Goal: Transaction & Acquisition: Subscribe to service/newsletter

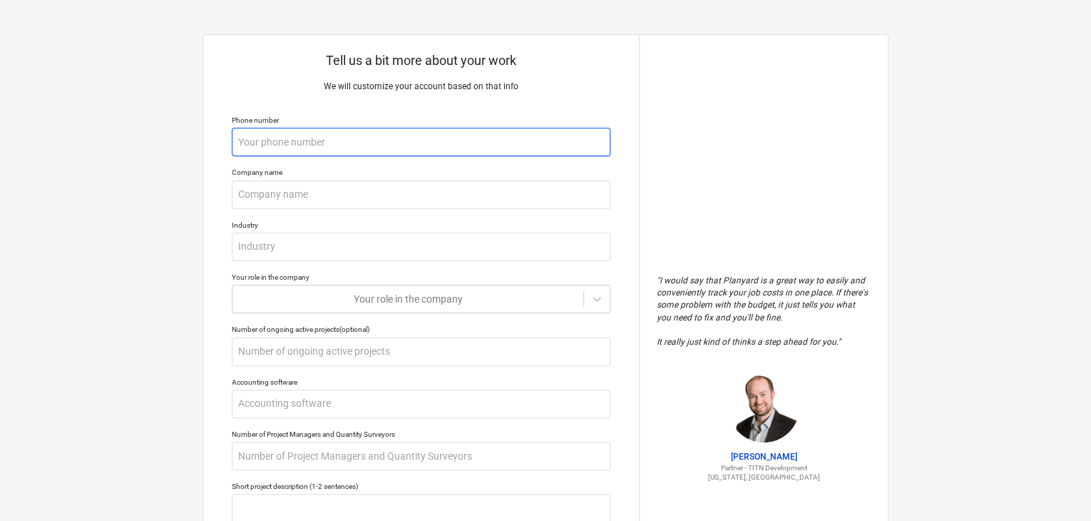
click at [379, 139] on input "text" at bounding box center [421, 142] width 379 height 29
type textarea "x"
type input "0"
type textarea "x"
type input "07"
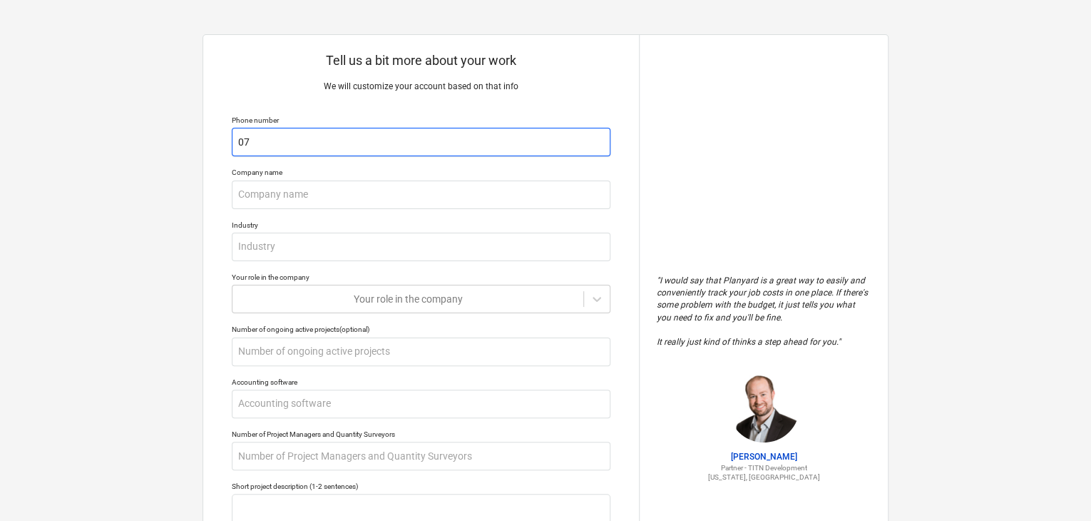
type textarea "x"
type input "077"
type textarea "x"
type input "0776"
type textarea "x"
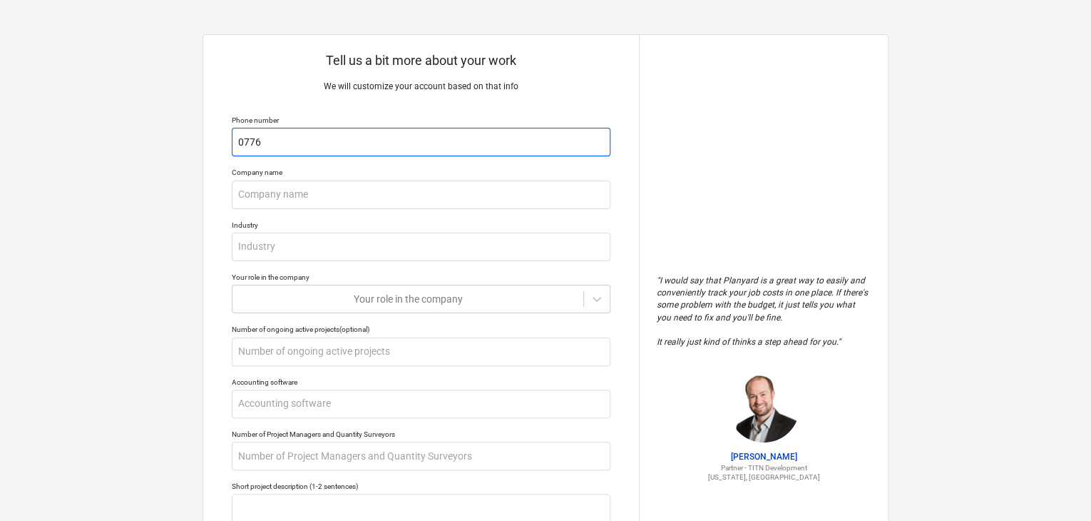
type input "07769"
type textarea "x"
type input "077696"
type textarea "x"
type input "0776966"
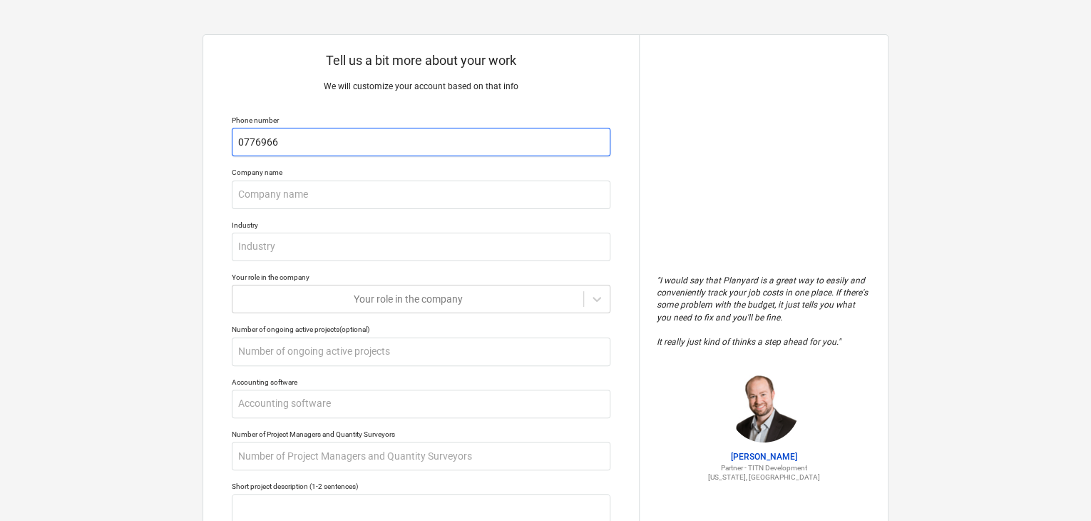
type textarea "x"
type input "07769669"
type textarea "x"
type input "077696691"
type textarea "x"
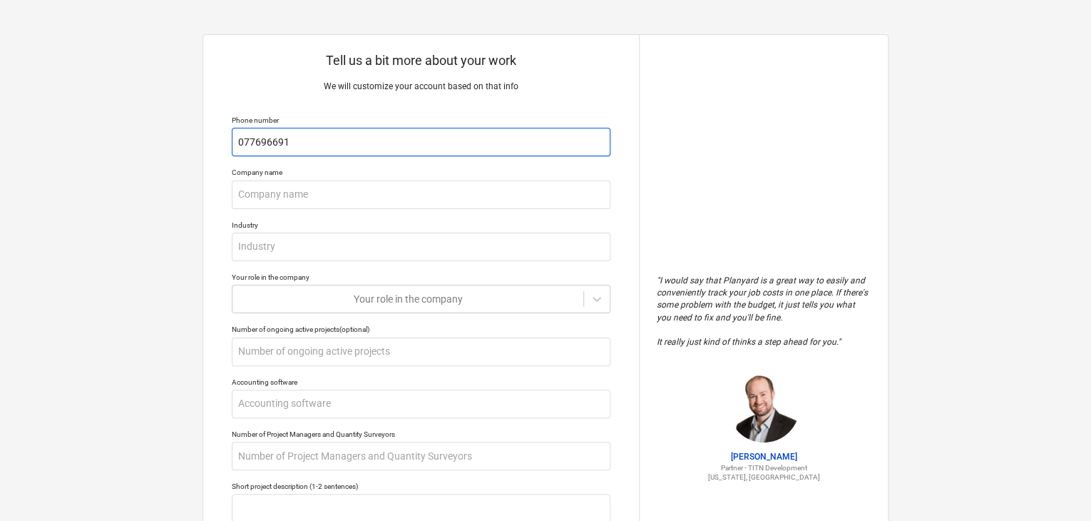
type input "0776966910"
type textarea "x"
type input "07769669102"
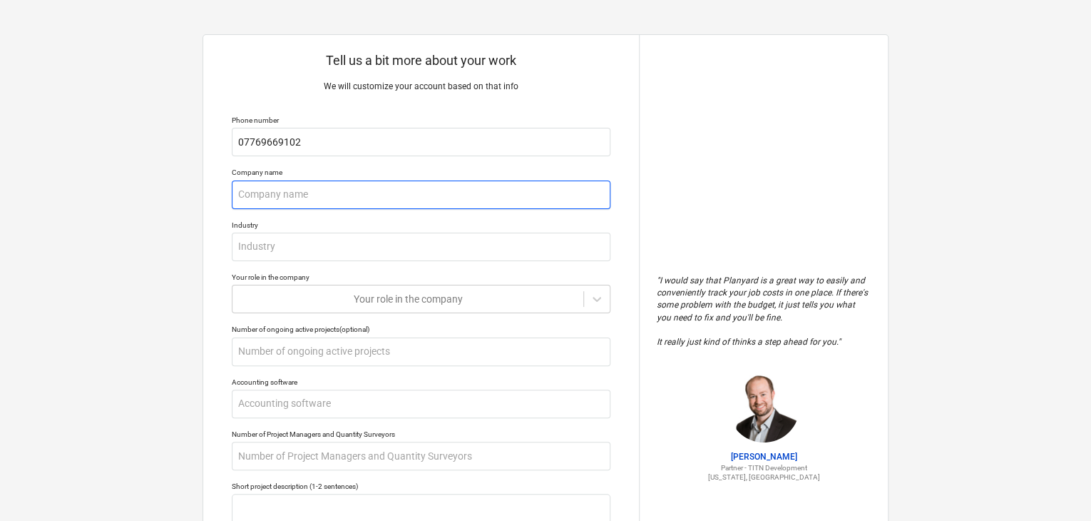
click at [346, 189] on input "text" at bounding box center [421, 194] width 379 height 29
type textarea "x"
type input "F"
type textarea "x"
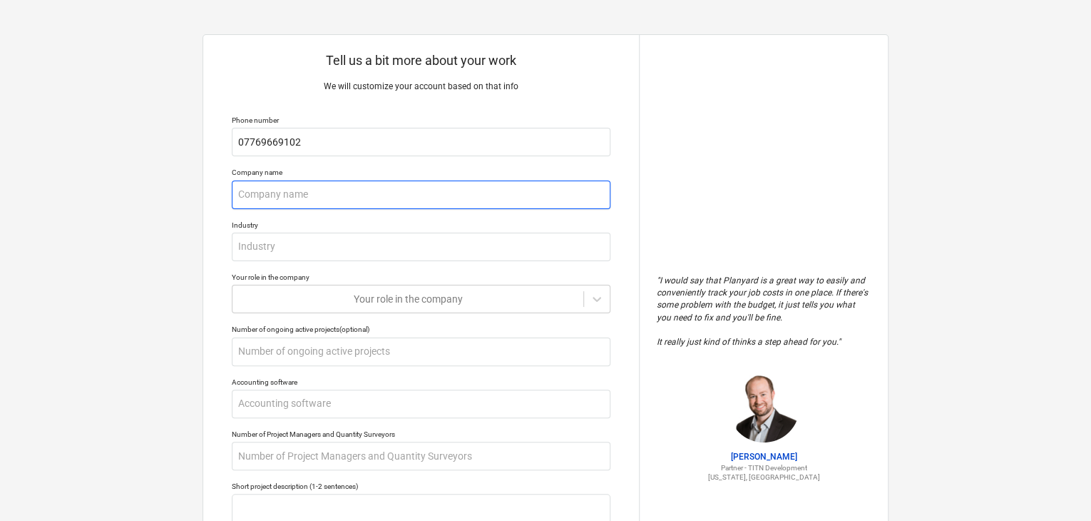
type input "M"
type textarea "x"
type input "Mi"
type textarea "x"
type input "Mik"
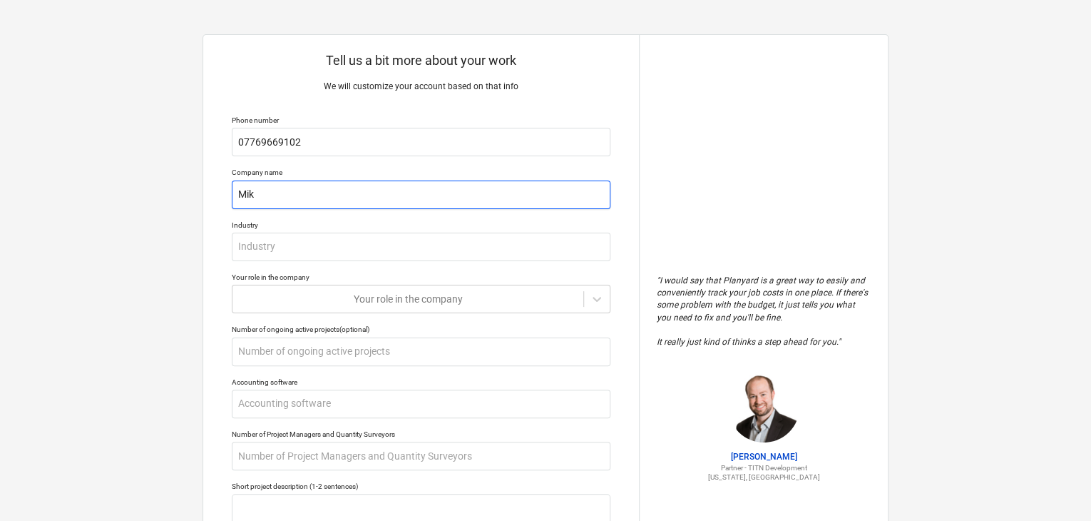
type textarea "x"
type input "Mike"
type textarea "x"
type input "Mike"
type textarea "x"
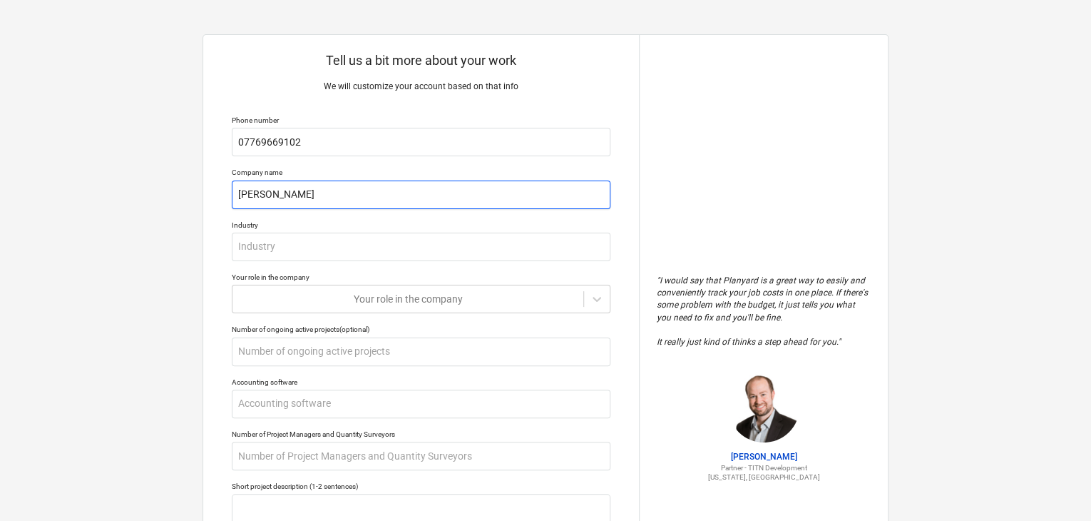
type input "Mike K"
type textarea "x"
type input "Mike Ke"
type textarea "x"
type input "Mike Keb"
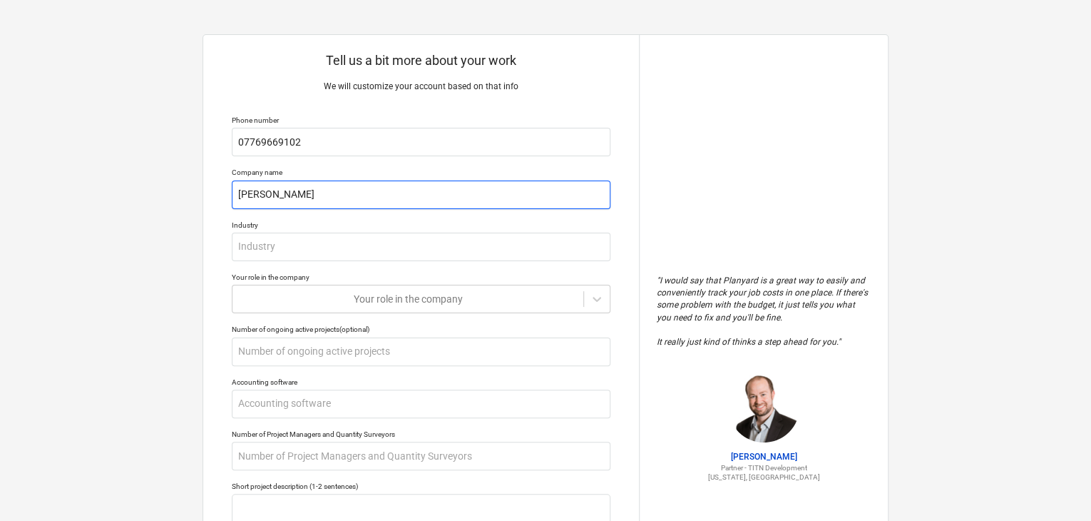
type textarea "x"
type input "Mike Kebb"
type textarea "x"
type input "Mike Kebby"
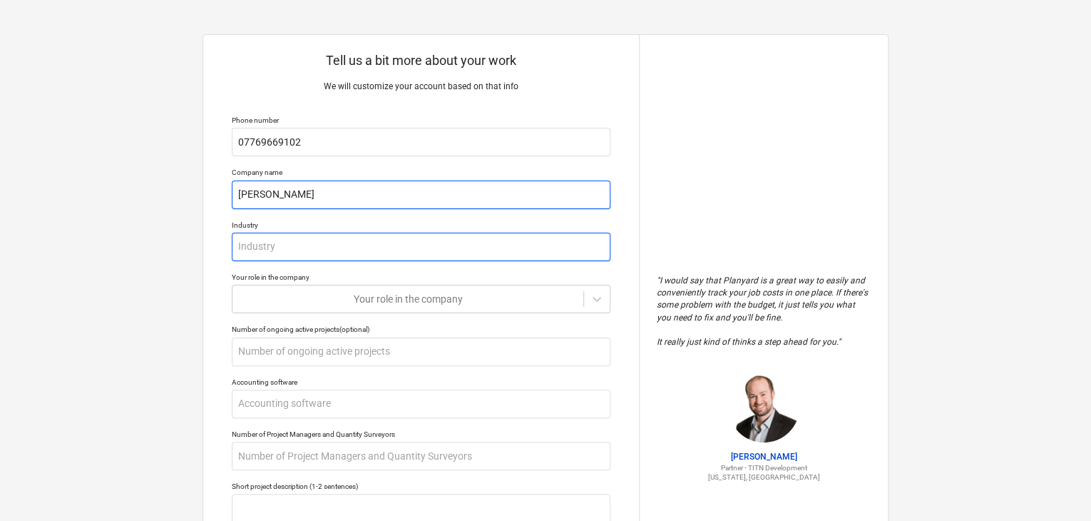
type textarea "x"
type input "C"
type textarea "x"
type input "Ca"
type textarea "x"
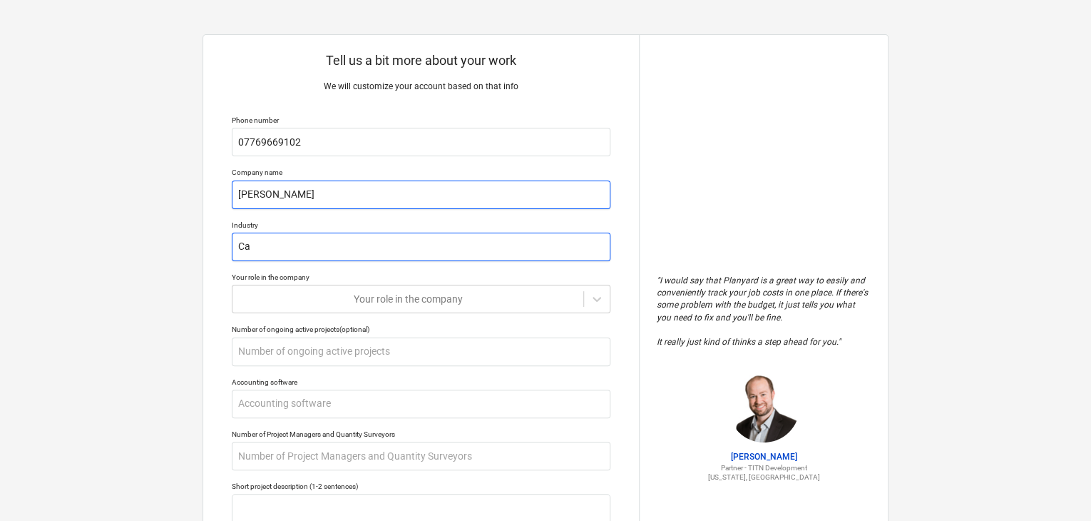
type input "Car"
type textarea "x"
type input "Carp"
type textarea "x"
type input "Carpe"
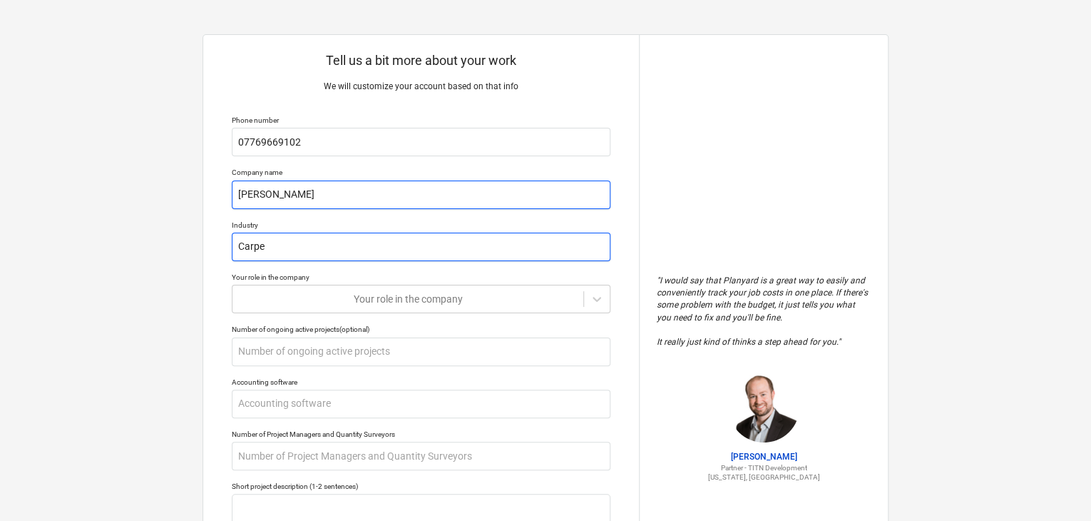
type textarea "x"
type input "Carpen"
type textarea "x"
type input "Carpent"
type textarea "x"
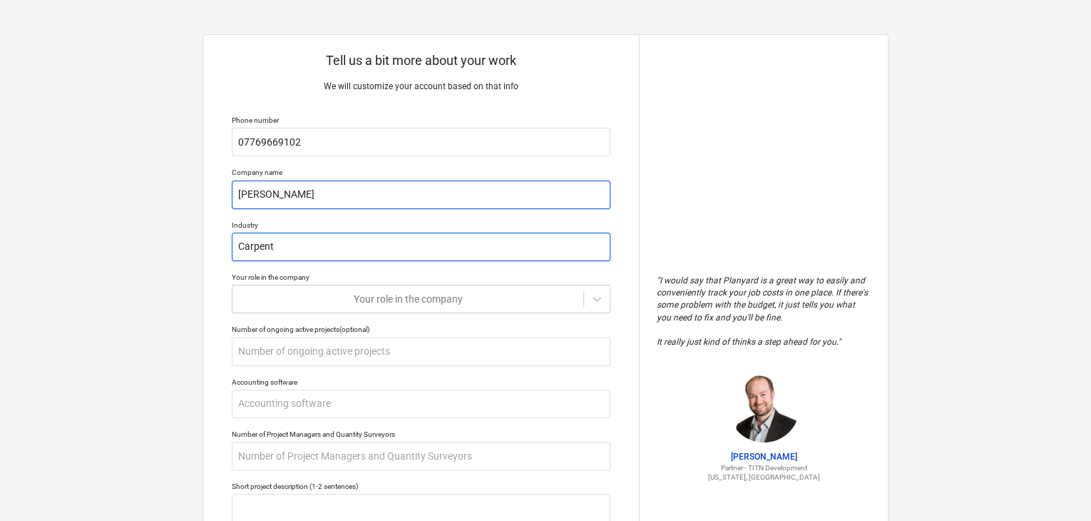
type input "Carpentr"
type textarea "x"
type input "Carpentry"
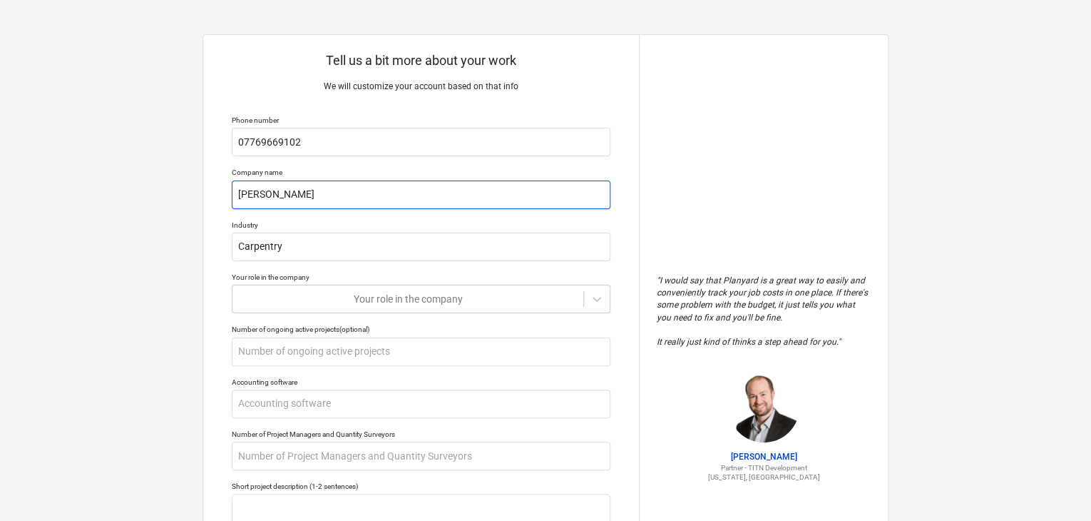
type textarea "x"
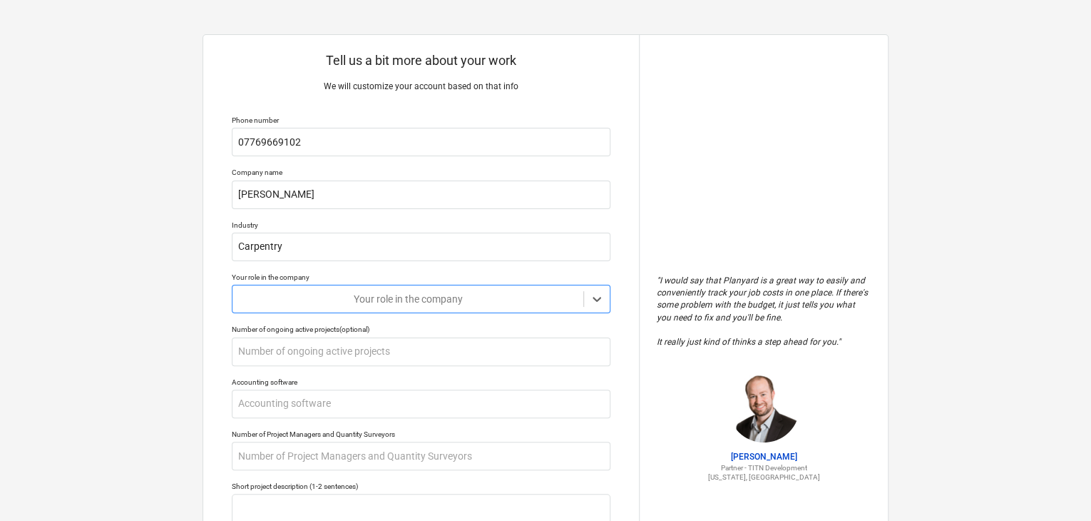
type input "s"
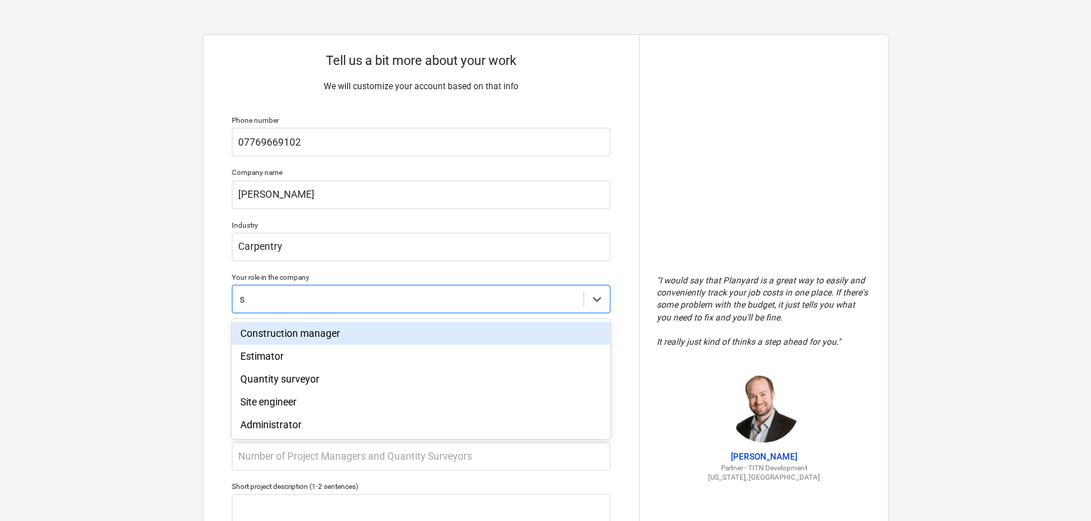
click at [321, 332] on div "Construction manager" at bounding box center [421, 333] width 379 height 23
type textarea "x"
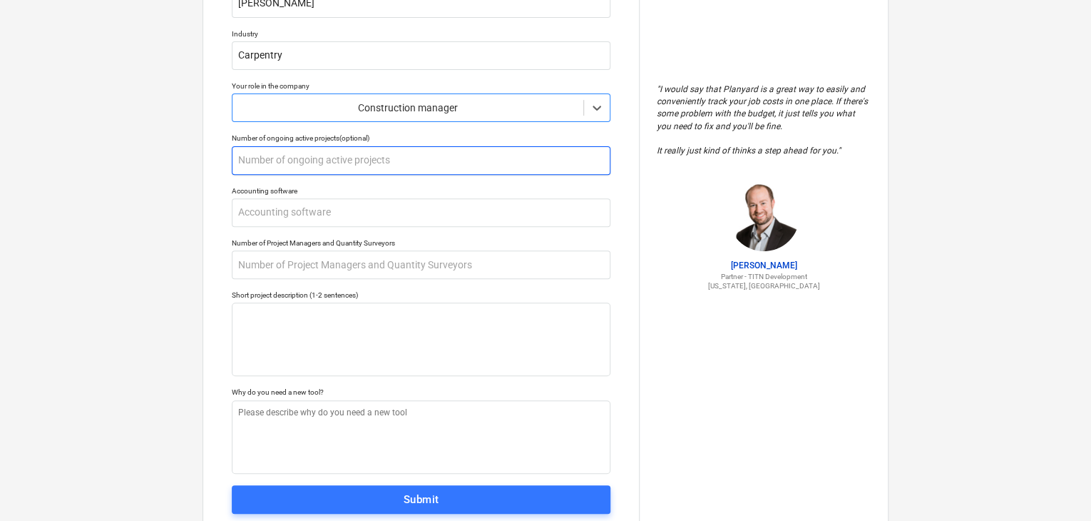
scroll to position [204, 0]
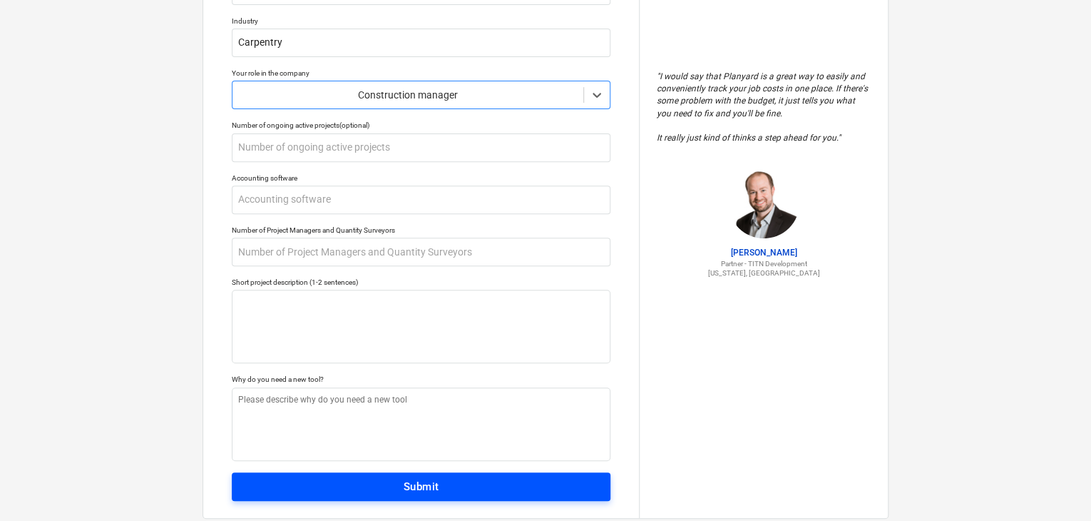
click at [395, 486] on span "Submit" at bounding box center [420, 486] width 347 height 19
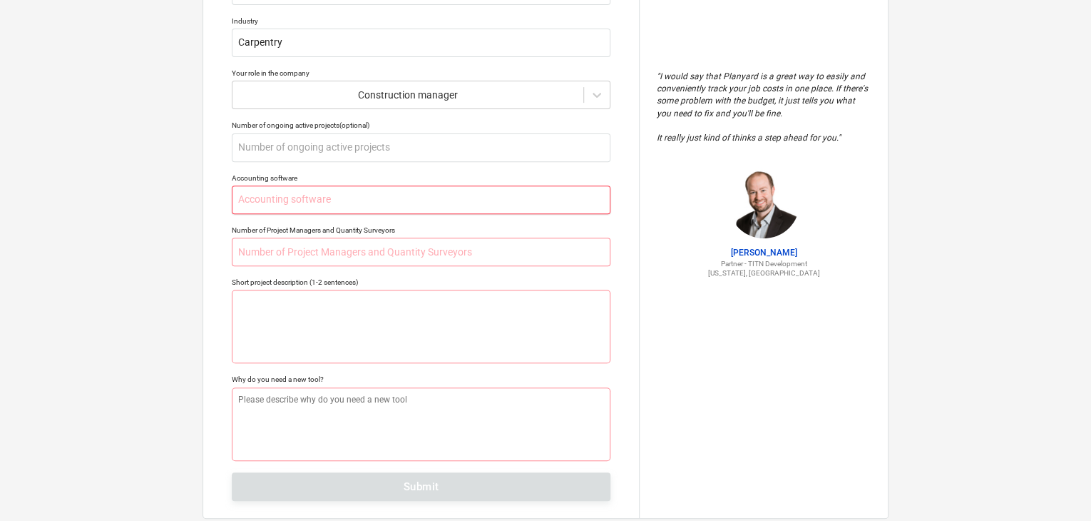
click at [310, 195] on input "text" at bounding box center [421, 199] width 379 height 29
type textarea "x"
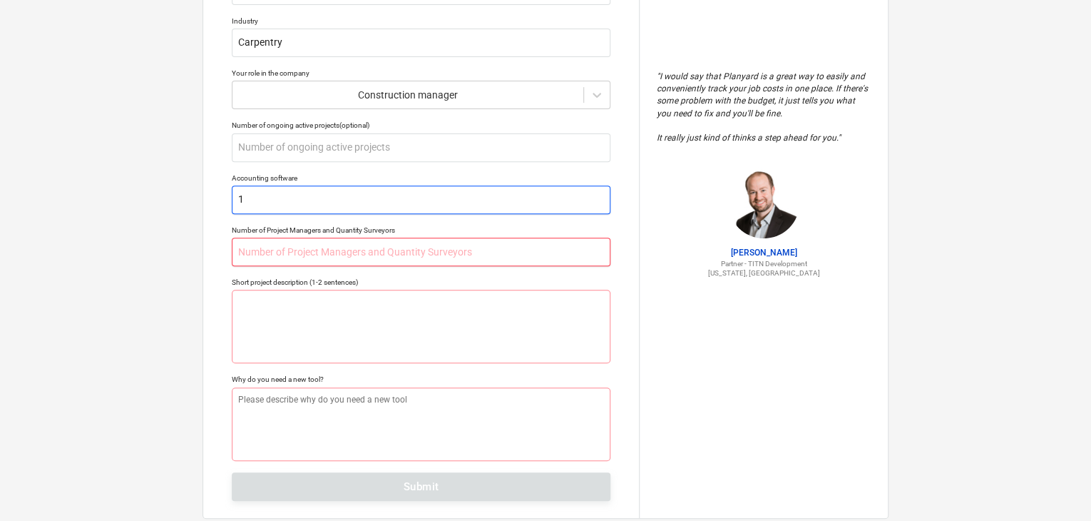
type input "1"
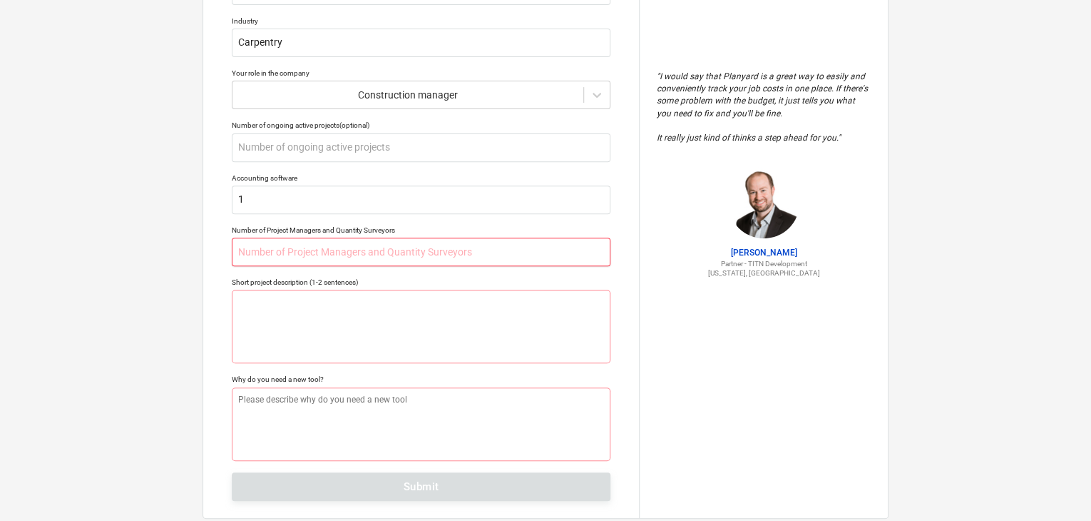
click at [297, 259] on input "text" at bounding box center [421, 251] width 379 height 29
type textarea "x"
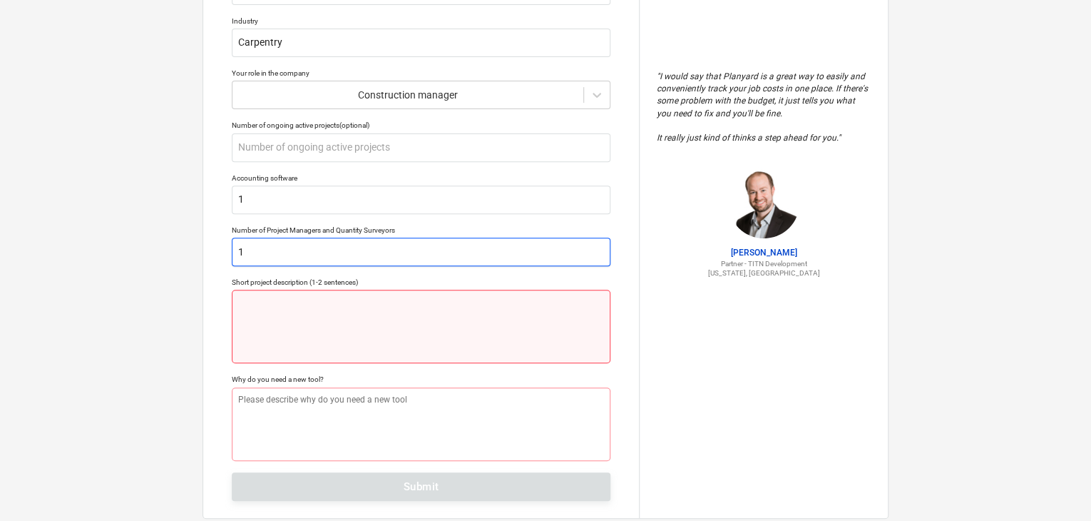
type input "1"
click at [304, 320] on textarea at bounding box center [421, 325] width 379 height 73
type textarea "x"
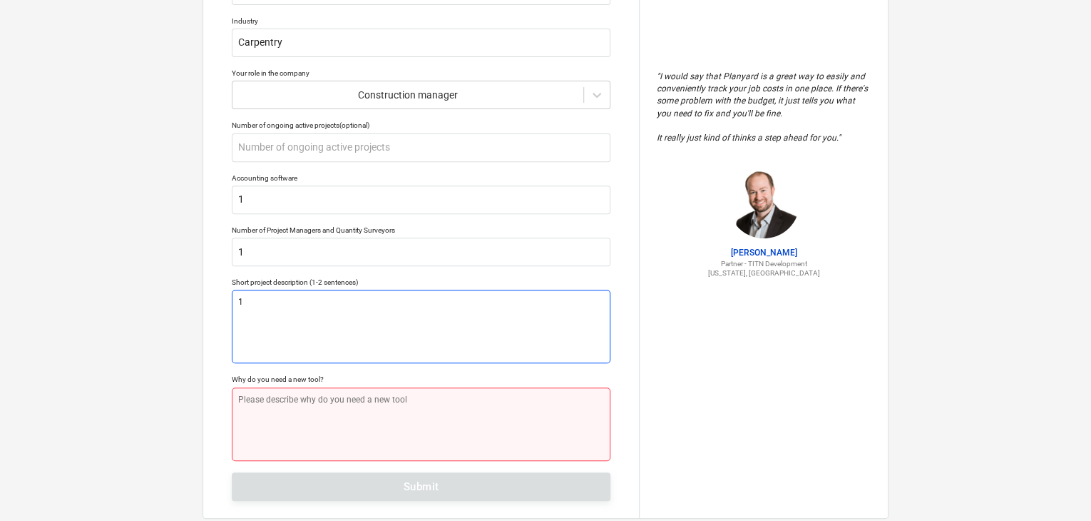
type textarea "1"
click at [288, 409] on textarea at bounding box center [421, 423] width 379 height 73
type textarea "x"
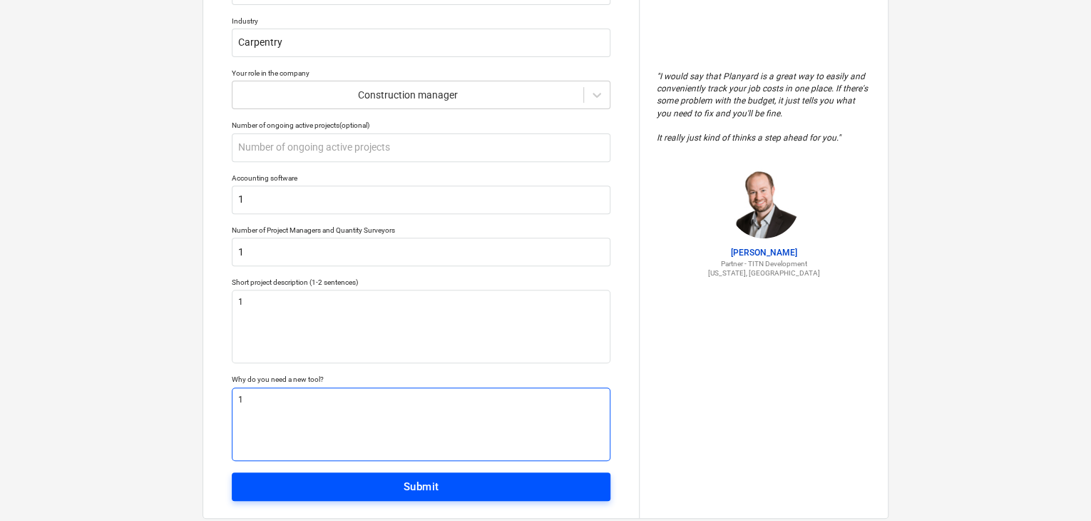
type textarea "1"
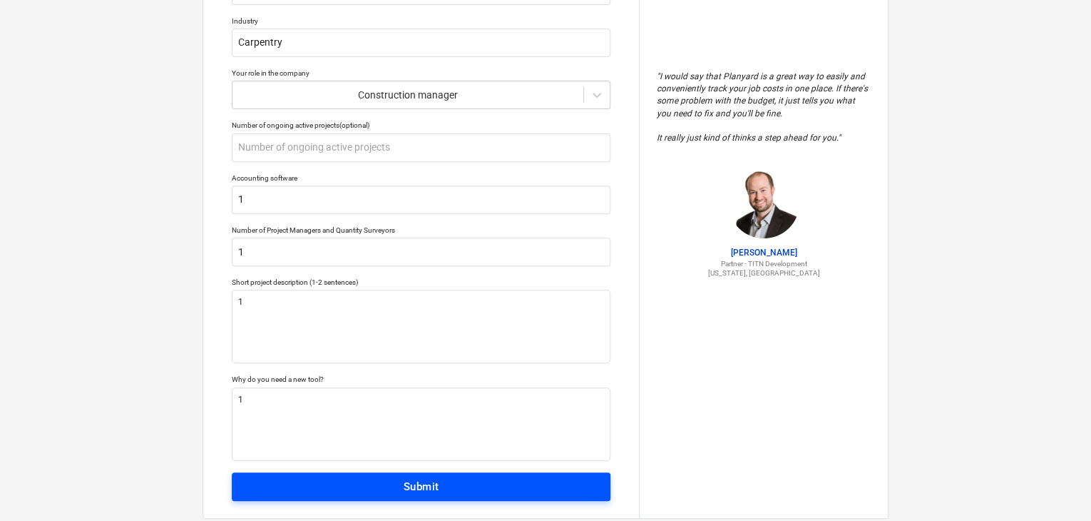
click at [285, 487] on span "Submit" at bounding box center [420, 486] width 347 height 19
type textarea "x"
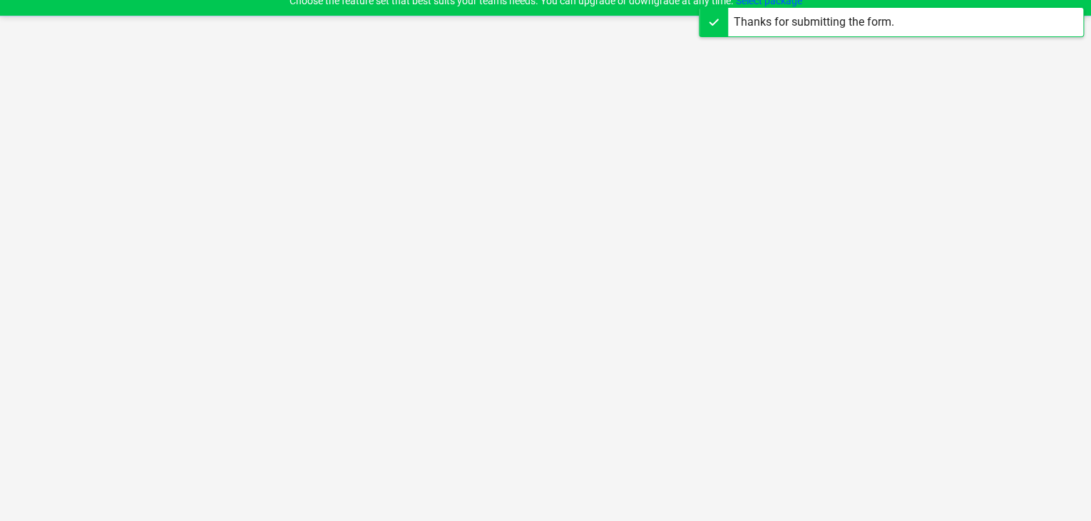
scroll to position [14, 0]
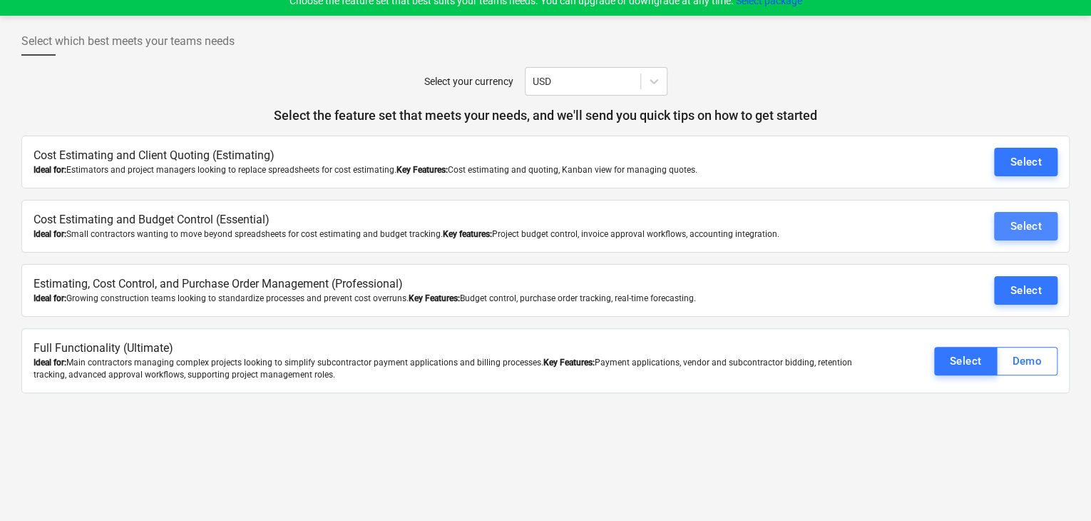
click at [1033, 228] on div "Select" at bounding box center [1026, 226] width 32 height 19
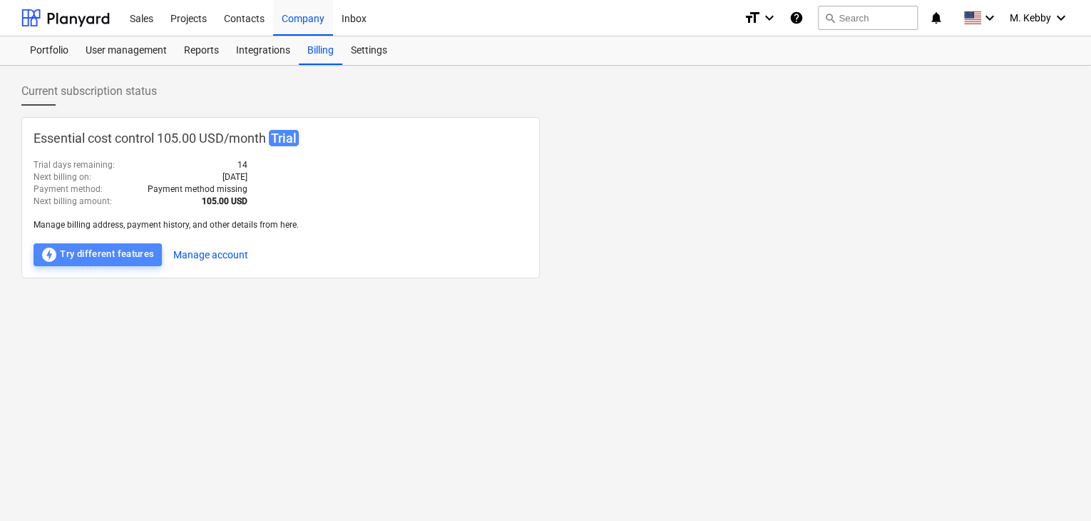
click at [128, 252] on div "offline_bolt Try different features" at bounding box center [98, 254] width 114 height 17
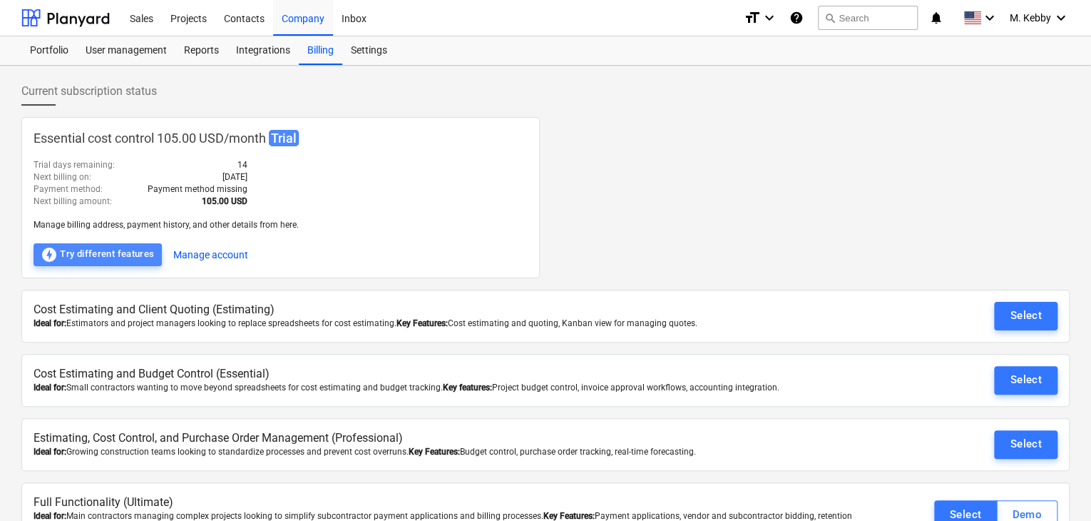
click at [128, 252] on div "offline_bolt Try different features" at bounding box center [98, 254] width 114 height 17
